Goal: Task Accomplishment & Management: Manage account settings

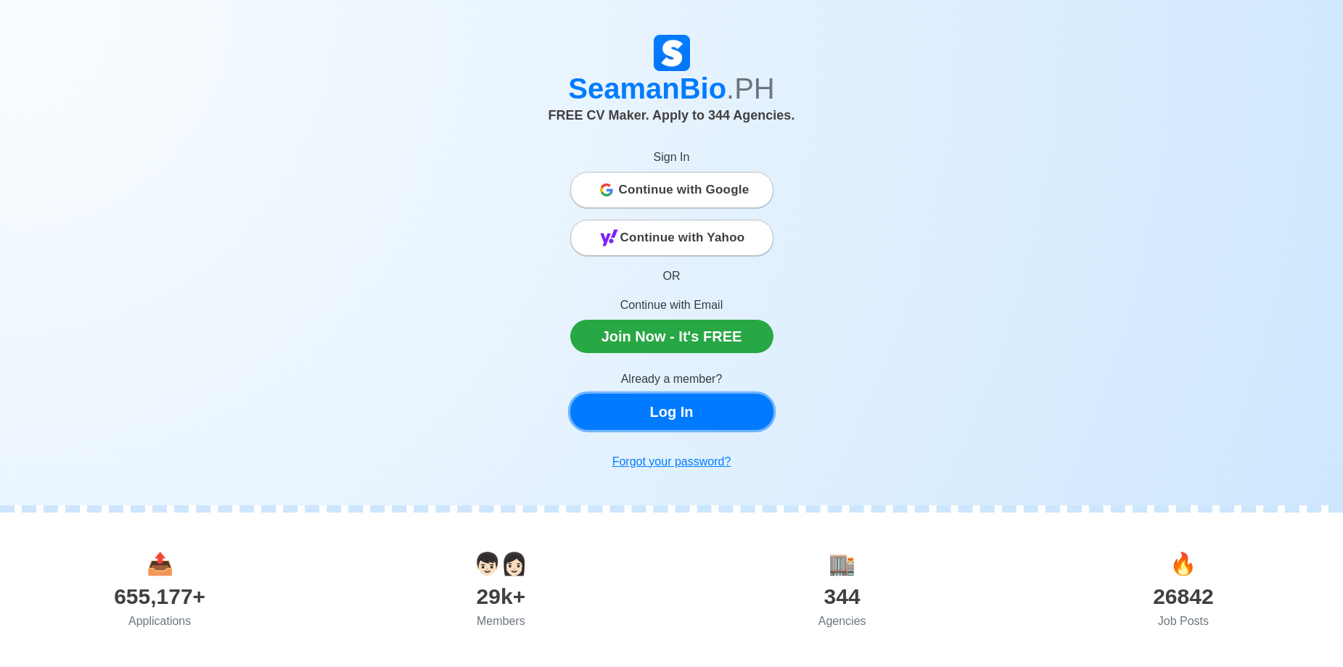
click at [658, 414] on link "Log In" at bounding box center [671, 412] width 203 height 36
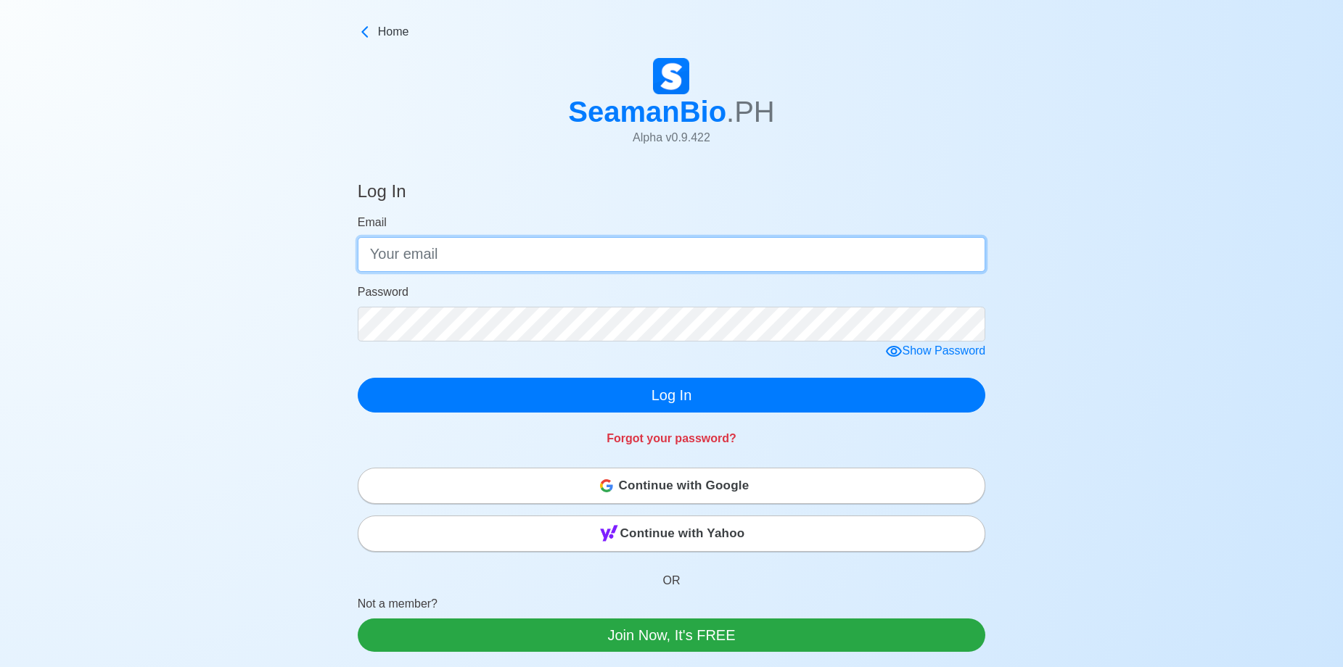
click at [411, 256] on input "Email" at bounding box center [672, 254] width 628 height 35
type input "[EMAIL_ADDRESS][DOMAIN_NAME]"
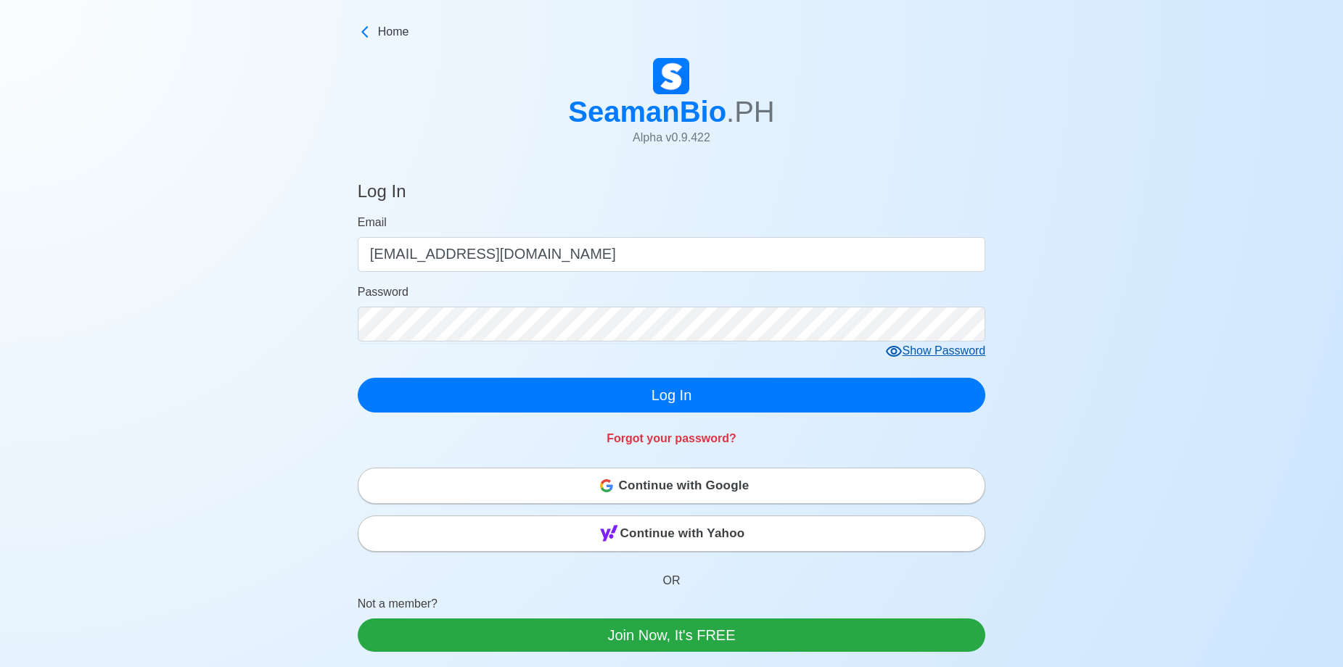
click at [894, 358] on icon at bounding box center [893, 351] width 17 height 17
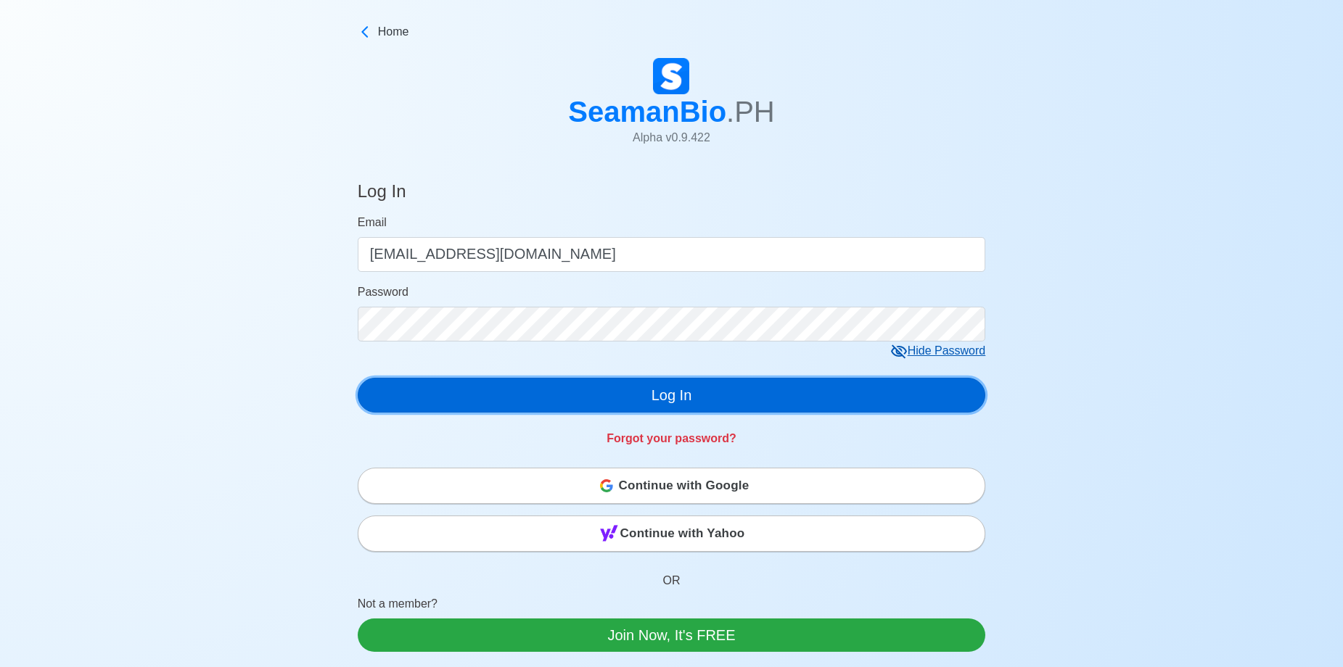
click at [780, 388] on button "Log In" at bounding box center [672, 395] width 628 height 35
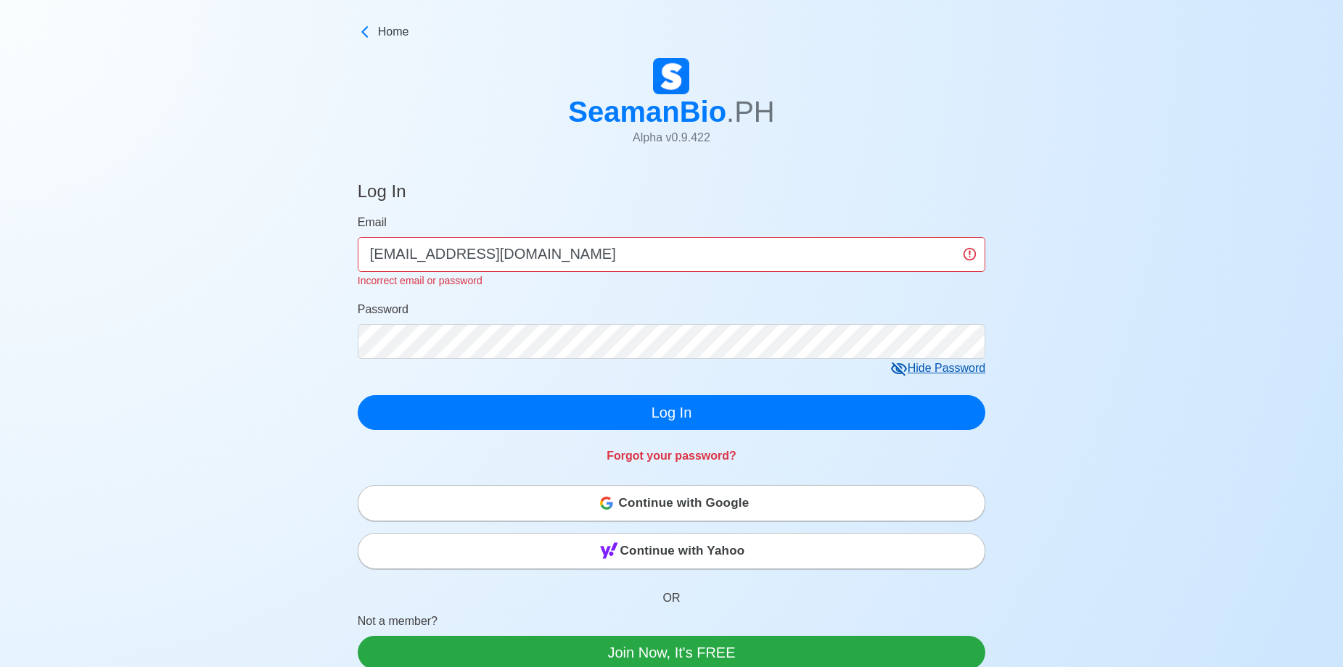
click at [566, 304] on div "Password" at bounding box center [672, 330] width 628 height 58
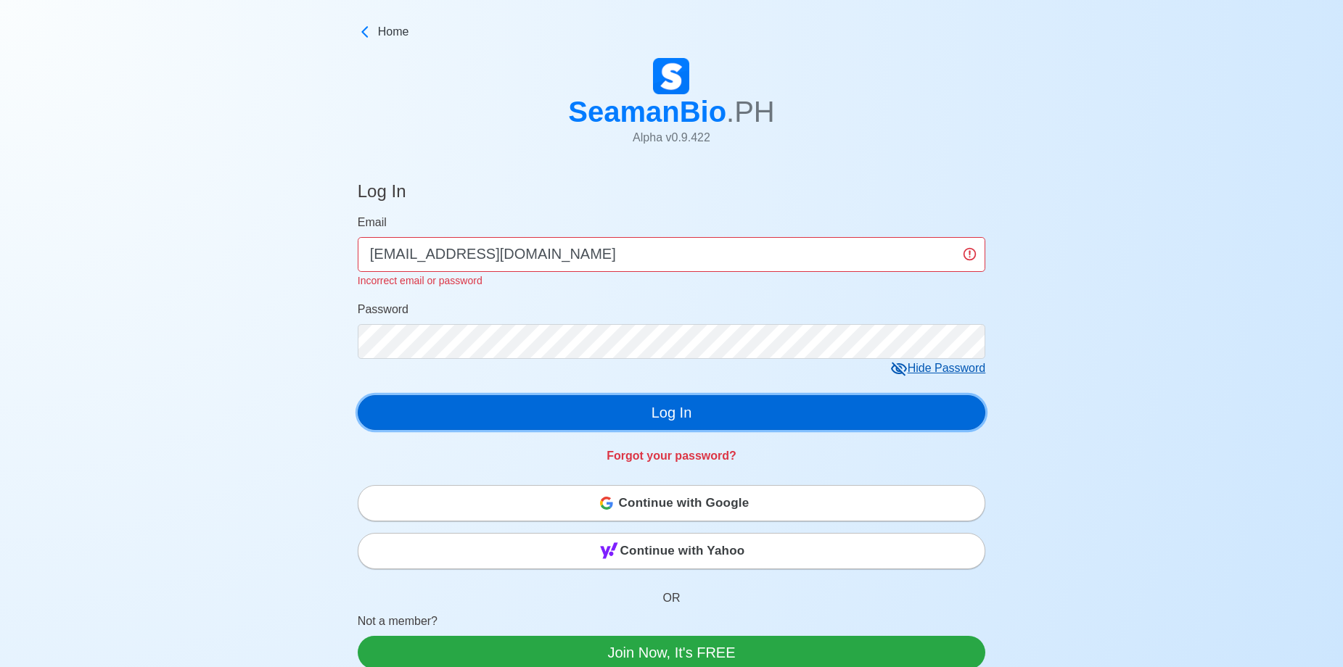
click at [609, 414] on button "Log In" at bounding box center [672, 412] width 628 height 35
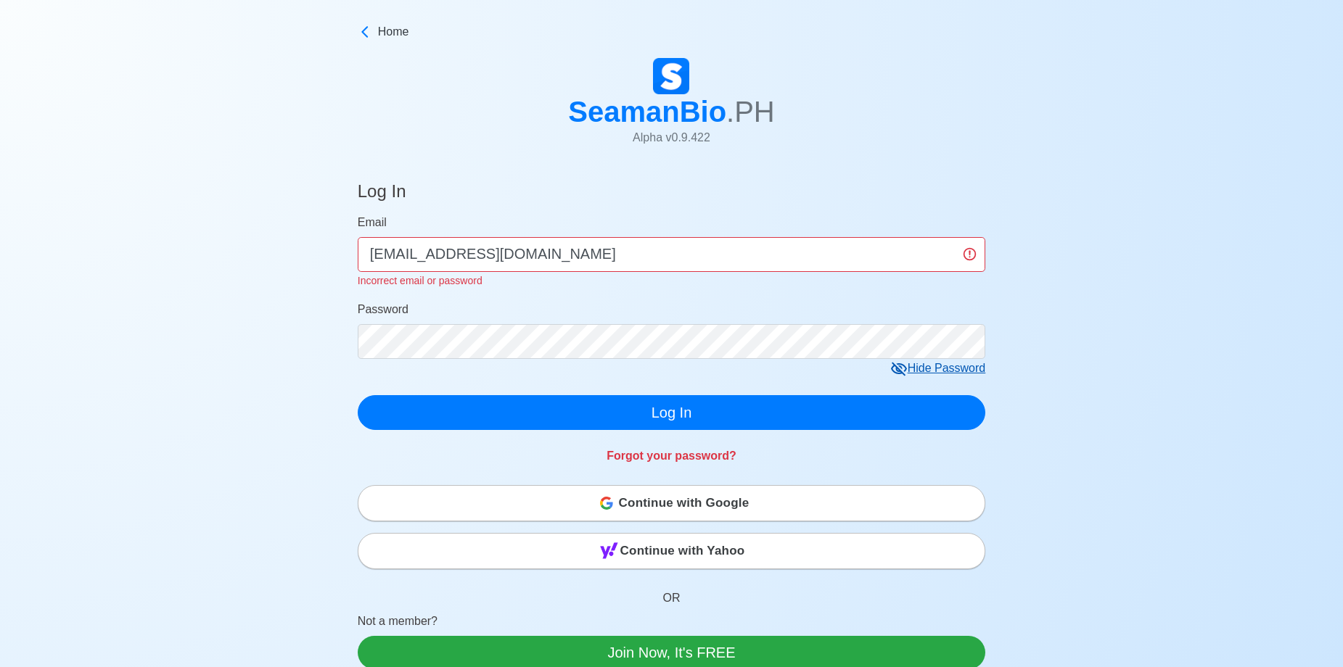
click at [662, 516] on span "Continue with Google" at bounding box center [684, 503] width 131 height 29
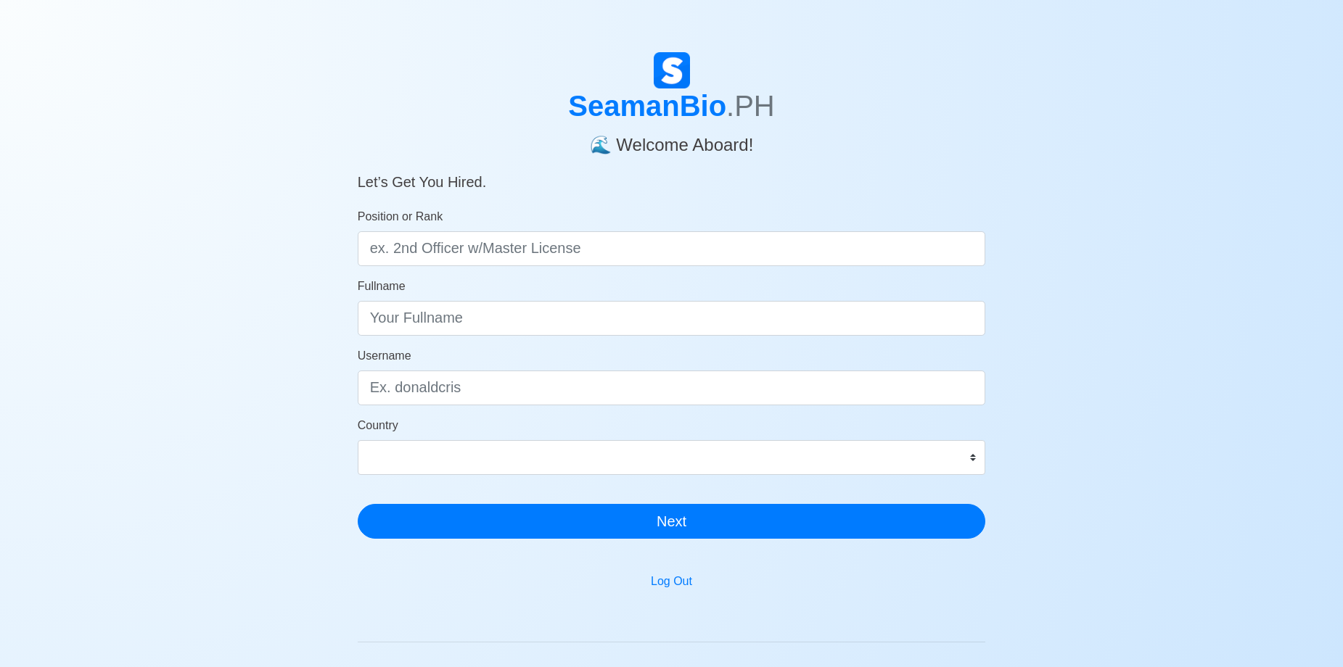
click at [672, 596] on main "SeamanBio .PH 🌊 Welcome Aboard! Let’s Get You Hired. Position or Rank Fullname …" at bounding box center [672, 433] width 650 height 762
click at [672, 588] on button "Log Out" at bounding box center [671, 582] width 60 height 28
